Goal: Use online tool/utility: Utilize a website feature to perform a specific function

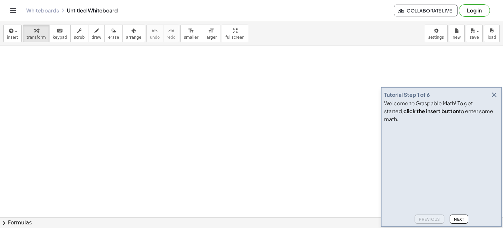
click at [494, 99] on icon "button" at bounding box center [494, 95] width 8 height 8
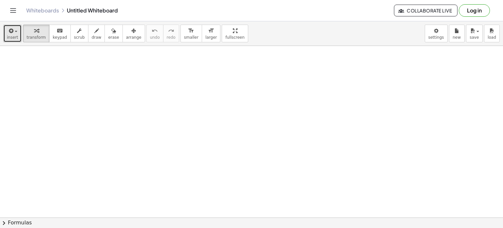
click at [11, 31] on icon "button" at bounding box center [11, 31] width 6 height 8
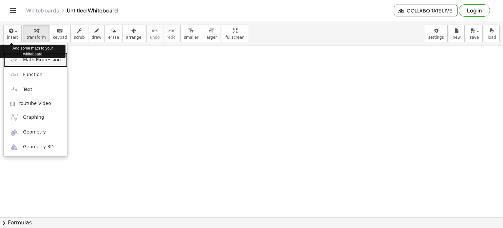
click at [33, 63] on span "Math Expression" at bounding box center [42, 60] width 38 height 7
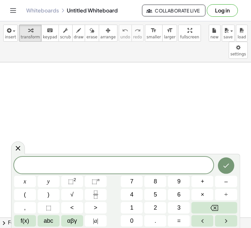
click at [62, 169] on span at bounding box center [114, 165] width 200 height 10
click at [226, 196] on span "÷" at bounding box center [226, 194] width 3 height 9
click at [206, 192] on button "×" at bounding box center [203, 194] width 22 height 11
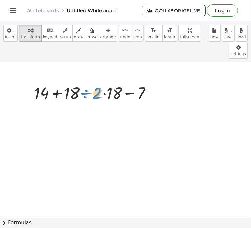
click at [95, 81] on div at bounding box center [95, 92] width 129 height 22
drag, startPoint x: 74, startPoint y: 77, endPoint x: 43, endPoint y: 77, distance: 31.1
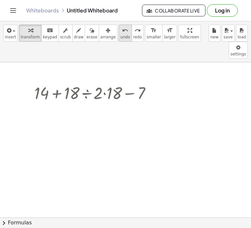
click at [120, 38] on span "undo" at bounding box center [125, 37] width 10 height 5
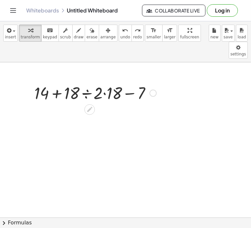
click at [85, 81] on div at bounding box center [95, 92] width 129 height 22
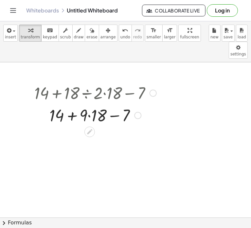
click at [89, 103] on div at bounding box center [95, 114] width 129 height 22
click at [74, 103] on div at bounding box center [95, 114] width 129 height 22
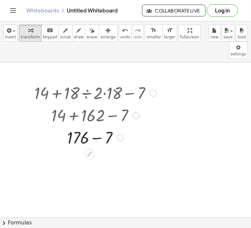
click at [98, 126] on div at bounding box center [95, 137] width 129 height 22
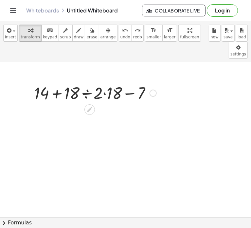
click at [105, 81] on div at bounding box center [95, 92] width 129 height 22
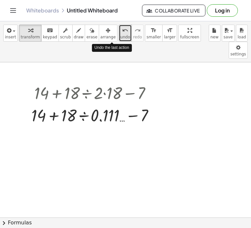
click at [119, 34] on button "undo undo" at bounding box center [125, 33] width 13 height 17
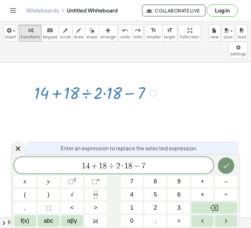
click at [205, 195] on button "×" at bounding box center [203, 194] width 22 height 11
click at [221, 165] on button "Done" at bounding box center [226, 165] width 16 height 16
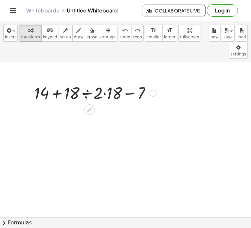
click at [86, 81] on div at bounding box center [95, 92] width 129 height 22
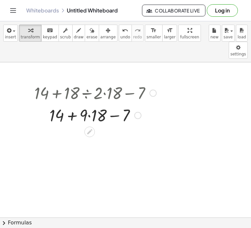
click at [89, 103] on div at bounding box center [95, 114] width 129 height 22
click at [74, 103] on div at bounding box center [95, 114] width 129 height 22
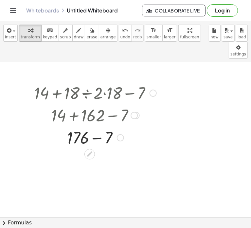
click at [98, 126] on div at bounding box center [95, 137] width 129 height 22
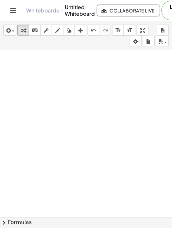
scroll to position [84, 0]
click at [4, 32] on button "insert" at bounding box center [9, 30] width 13 height 11
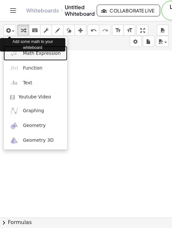
click at [37, 54] on span "Math Expression" at bounding box center [42, 53] width 38 height 7
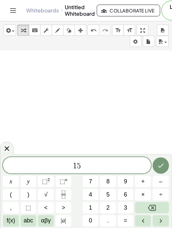
click at [144, 193] on span "×" at bounding box center [143, 194] width 4 height 9
click at [143, 182] on span "+" at bounding box center [143, 181] width 4 height 9
click at [162, 195] on span "÷" at bounding box center [160, 194] width 3 height 9
click at [160, 170] on button "Done" at bounding box center [161, 165] width 16 height 16
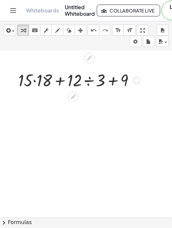
click at [36, 81] on div at bounding box center [79, 79] width 128 height 22
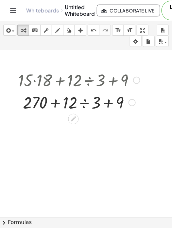
click at [55, 102] on div at bounding box center [79, 102] width 128 height 22
click at [86, 102] on div at bounding box center [79, 102] width 128 height 22
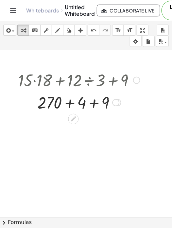
click at [70, 103] on div at bounding box center [79, 102] width 128 height 22
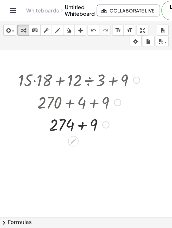
click at [80, 102] on div at bounding box center [79, 102] width 152 height 22
click at [82, 127] on div at bounding box center [79, 124] width 128 height 22
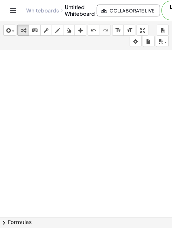
scroll to position [173, 0]
click at [8, 30] on icon "button" at bounding box center [8, 31] width 6 height 8
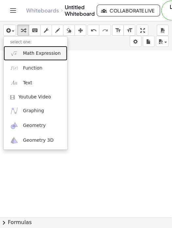
click at [29, 55] on span "Math Expression" at bounding box center [42, 53] width 38 height 7
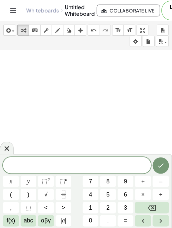
drag, startPoint x: 171, startPoint y: 143, endPoint x: 166, endPoint y: 136, distance: 8.4
click at [166, 136] on div at bounding box center [86, 71] width 172 height 386
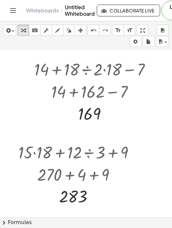
scroll to position [0, 0]
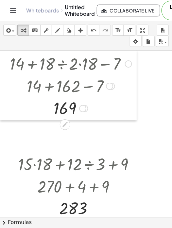
drag, startPoint x: 29, startPoint y: 79, endPoint x: -5, endPoint y: 56, distance: 41.2
click at [0, 56] on html "Graspable Math Activities Get Started Activity Bank Assigned Work Classes White…" at bounding box center [86, 114] width 172 height 228
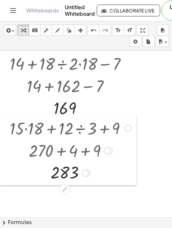
drag, startPoint x: 16, startPoint y: 163, endPoint x: -13, endPoint y: 126, distance: 46.4
click at [0, 126] on html "Graspable Math Activities Get Started Activity Bank Assigned Work Classes White…" at bounding box center [86, 114] width 172 height 228
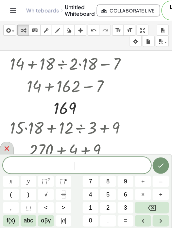
click at [9, 147] on icon at bounding box center [7, 148] width 5 height 5
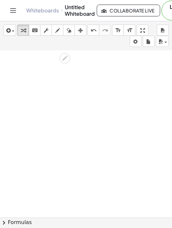
scroll to position [131, 0]
click at [9, 29] on icon "button" at bounding box center [8, 31] width 6 height 8
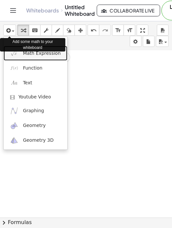
click at [34, 56] on span "Math Expression" at bounding box center [42, 53] width 38 height 7
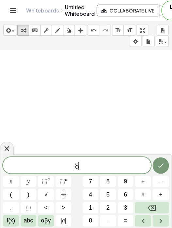
click at [142, 194] on span "×" at bounding box center [143, 194] width 4 height 9
click at [141, 183] on button "+" at bounding box center [143, 180] width 16 height 11
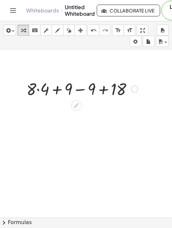
click at [36, 88] on div at bounding box center [82, 88] width 118 height 22
click at [38, 89] on div at bounding box center [82, 88] width 118 height 22
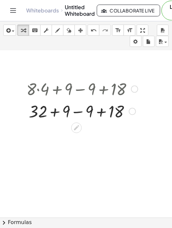
click at [54, 113] on div at bounding box center [82, 111] width 118 height 22
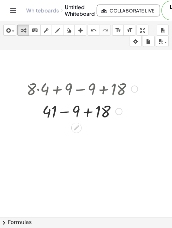
click at [64, 111] on div at bounding box center [82, 111] width 118 height 22
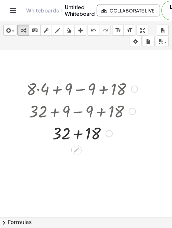
click at [81, 133] on div at bounding box center [82, 133] width 118 height 22
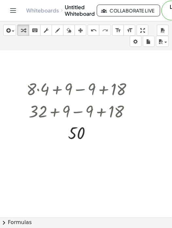
click at [167, 8] on button "Log in" at bounding box center [175, 11] width 26 height 20
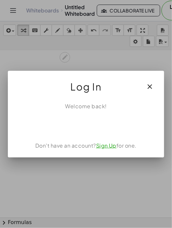
click at [102, 148] on link "Sign Up" at bounding box center [106, 145] width 21 height 7
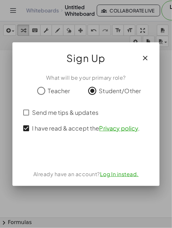
click at [143, 60] on icon "button" at bounding box center [145, 58] width 8 height 8
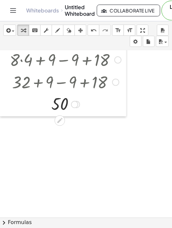
drag, startPoint x: 24, startPoint y: 82, endPoint x: -1, endPoint y: 53, distance: 38.3
click at [0, 53] on html "Graspable Math Activities Get Started Activity Bank Assigned Work Classes White…" at bounding box center [86, 114] width 172 height 228
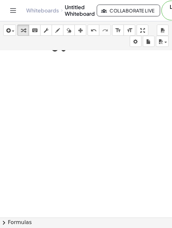
scroll to position [191, 0]
click at [8, 34] on icon "button" at bounding box center [8, 31] width 6 height 8
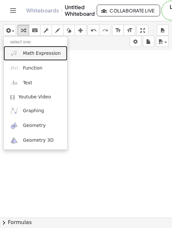
click at [24, 52] on span "Math Expression" at bounding box center [42, 53] width 38 height 7
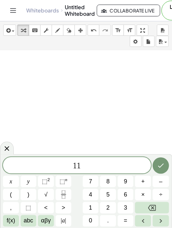
click at [143, 194] on span "×" at bounding box center [143, 194] width 4 height 9
click at [161, 185] on span "–" at bounding box center [160, 181] width 3 height 9
click at [142, 197] on span "×" at bounding box center [143, 194] width 4 height 9
click at [144, 185] on span "+" at bounding box center [143, 181] width 4 height 9
click at [163, 165] on icon "Done" at bounding box center [161, 165] width 8 height 8
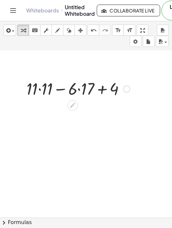
click at [39, 90] on div at bounding box center [78, 88] width 110 height 22
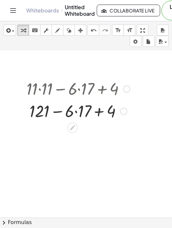
click at [76, 110] on div at bounding box center [78, 111] width 110 height 22
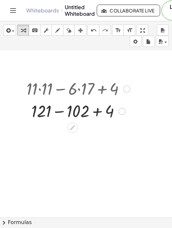
click at [62, 112] on div at bounding box center [78, 111] width 110 height 22
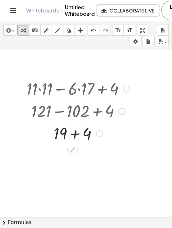
click at [73, 113] on div at bounding box center [78, 111] width 155 height 22
click at [75, 134] on div at bounding box center [78, 133] width 110 height 22
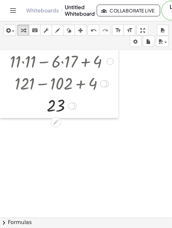
drag, startPoint x: 22, startPoint y: 80, endPoint x: -2, endPoint y: 52, distance: 36.2
click at [0, 52] on html "Graspable Math Activities Get Started Activity Bank Assigned Work Classes White…" at bounding box center [86, 114] width 172 height 228
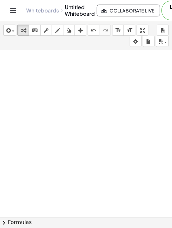
scroll to position [253, 0]
click at [11, 30] on span "button" at bounding box center [11, 31] width 1 height 5
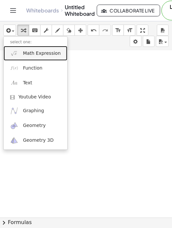
click at [32, 57] on link "Math Expression" at bounding box center [36, 53] width 64 height 15
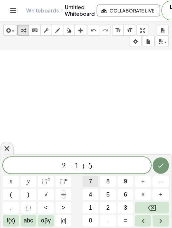
click at [140, 198] on button "×" at bounding box center [143, 194] width 16 height 11
click at [144, 196] on span "×" at bounding box center [143, 194] width 4 height 9
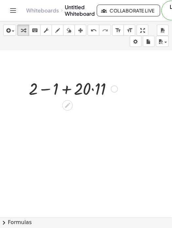
click at [91, 90] on div at bounding box center [73, 88] width 100 height 22
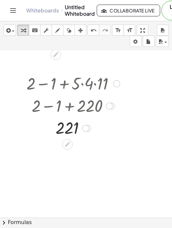
scroll to position [249, 0]
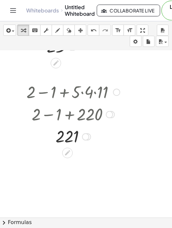
click at [60, 83] on div at bounding box center [73, 92] width 100 height 22
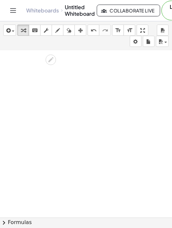
scroll to position [317, 0]
click at [3, 31] on button "insert" at bounding box center [9, 30] width 13 height 11
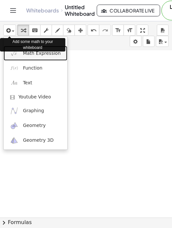
click at [36, 58] on link "Math Expression" at bounding box center [36, 53] width 64 height 15
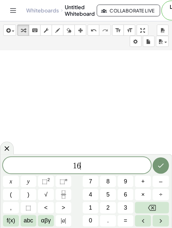
click at [143, 192] on span "×" at bounding box center [143, 194] width 4 height 9
click at [141, 194] on button "×" at bounding box center [143, 194] width 16 height 11
click at [144, 183] on span "+" at bounding box center [143, 181] width 4 height 9
click at [141, 184] on button "+" at bounding box center [143, 180] width 16 height 11
click at [160, 167] on icon "Done" at bounding box center [161, 165] width 6 height 4
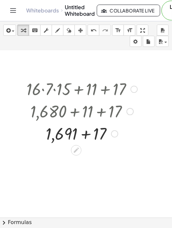
click at [86, 111] on div at bounding box center [82, 111] width 149 height 22
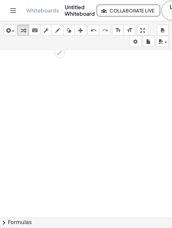
scroll to position [386, 0]
click at [8, 29] on icon "button" at bounding box center [8, 31] width 6 height 8
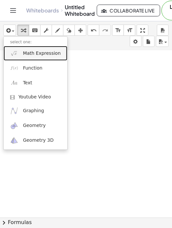
click at [36, 56] on link "Math Expression" at bounding box center [36, 53] width 64 height 15
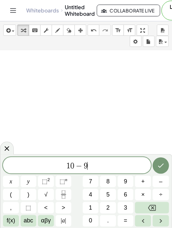
click at [136, 195] on button "×" at bounding box center [143, 194] width 16 height 11
click at [157, 196] on button "÷" at bounding box center [161, 194] width 16 height 11
click at [139, 199] on button "×" at bounding box center [143, 194] width 16 height 11
click at [158, 171] on button "Done" at bounding box center [161, 165] width 16 height 16
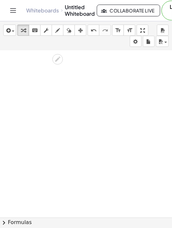
scroll to position [446, 0]
click at [9, 31] on icon "button" at bounding box center [8, 31] width 6 height 8
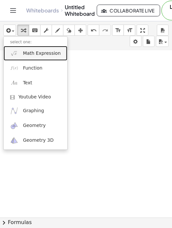
click at [31, 58] on link "Math Expression" at bounding box center [36, 53] width 64 height 15
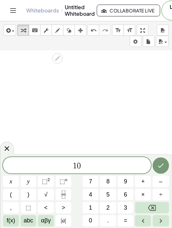
click at [161, 196] on span "÷" at bounding box center [160, 194] width 3 height 9
click at [142, 180] on span "+" at bounding box center [143, 181] width 4 height 9
click at [144, 198] on span "×" at bounding box center [143, 194] width 4 height 9
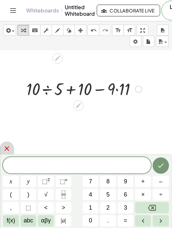
click at [3, 148] on icon at bounding box center [7, 148] width 8 height 8
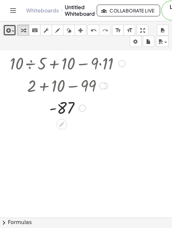
click at [4, 34] on button "insert" at bounding box center [9, 30] width 13 height 11
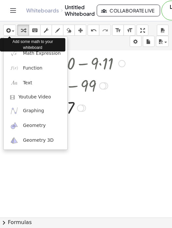
click at [33, 45] on div "Add some math to your whiteboard" at bounding box center [32, 44] width 65 height 13
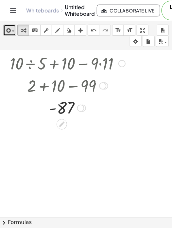
click at [10, 30] on icon "button" at bounding box center [8, 31] width 6 height 8
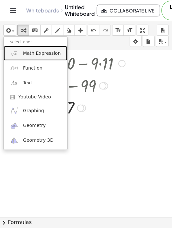
click at [40, 57] on link "Math Expression" at bounding box center [36, 53] width 64 height 15
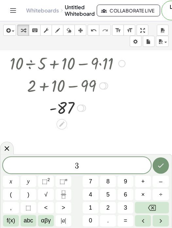
click at [141, 194] on span "×" at bounding box center [143, 194] width 4 height 9
click at [140, 192] on button "×" at bounding box center [143, 194] width 16 height 11
click at [142, 180] on span "+" at bounding box center [143, 181] width 4 height 9
click at [172, 199] on div "3 · 1 9 · 1 4 + ​ x y ⬚ 2 ⬚ n 7 8 9 + – ( ) √ 4 5 6 × ÷ , ⬚ < > 1 2 3 f(x) abc …" at bounding box center [86, 191] width 172 height 74
click at [106, 161] on span "3 · 1 9 · 1 4 +" at bounding box center [77, 165] width 148 height 9
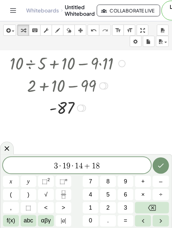
click at [161, 194] on span "÷" at bounding box center [160, 194] width 3 height 9
click at [165, 162] on button "Done" at bounding box center [161, 165] width 16 height 16
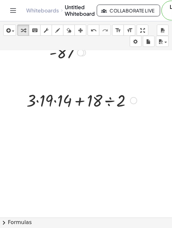
scroll to position [513, 0]
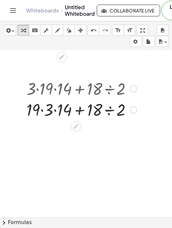
click at [30, 91] on div at bounding box center [81, 88] width 117 height 22
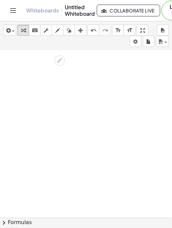
scroll to position [588, 0]
click at [10, 28] on icon "button" at bounding box center [8, 31] width 6 height 8
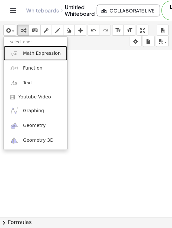
click at [35, 55] on span "Math Expression" at bounding box center [42, 53] width 38 height 7
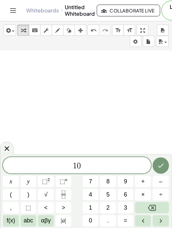
click at [141, 194] on span "×" at bounding box center [143, 194] width 4 height 9
click at [161, 199] on button "÷" at bounding box center [161, 194] width 16 height 11
click at [141, 185] on span "+" at bounding box center [143, 181] width 4 height 9
click at [158, 167] on icon "Done" at bounding box center [161, 165] width 8 height 8
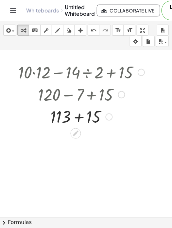
click at [76, 97] on div at bounding box center [82, 94] width 158 height 22
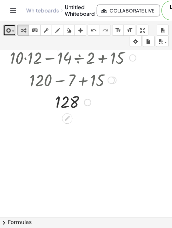
click at [10, 28] on icon "button" at bounding box center [8, 31] width 6 height 8
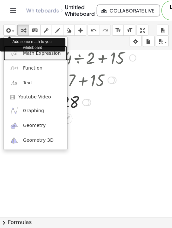
click at [34, 53] on span "Math Expression" at bounding box center [42, 53] width 38 height 7
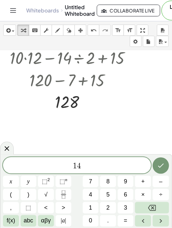
click at [116, 167] on span "1 4" at bounding box center [77, 165] width 148 height 9
click at [164, 194] on button "÷" at bounding box center [161, 194] width 16 height 11
click at [144, 183] on span "+" at bounding box center [143, 181] width 4 height 9
click at [158, 164] on icon "Done" at bounding box center [161, 165] width 8 height 8
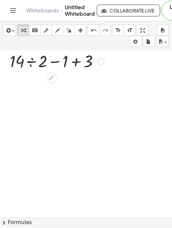
scroll to position [647, 0]
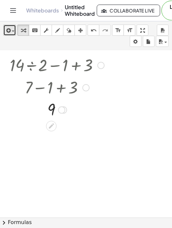
click at [9, 29] on icon "button" at bounding box center [8, 31] width 6 height 8
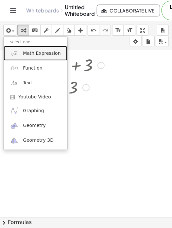
click at [36, 57] on link "Math Expression" at bounding box center [36, 53] width 64 height 15
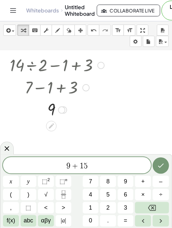
click at [161, 194] on span "÷" at bounding box center [160, 194] width 3 height 9
click at [143, 193] on span "×" at bounding box center [143, 194] width 4 height 9
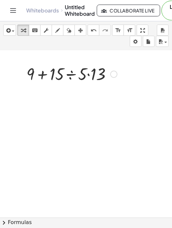
scroll to position [729, 0]
